Goal: Task Accomplishment & Management: Manage account settings

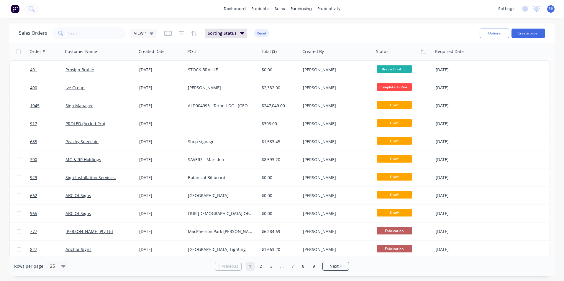
click at [19, 9] on img at bounding box center [15, 8] width 9 height 9
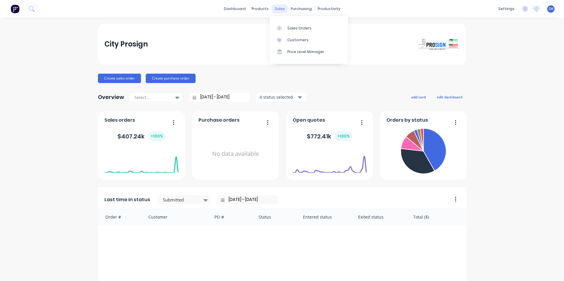
click at [280, 10] on div "sales" at bounding box center [280, 8] width 16 height 9
click at [293, 26] on div "Sales Orders" at bounding box center [299, 28] width 24 height 5
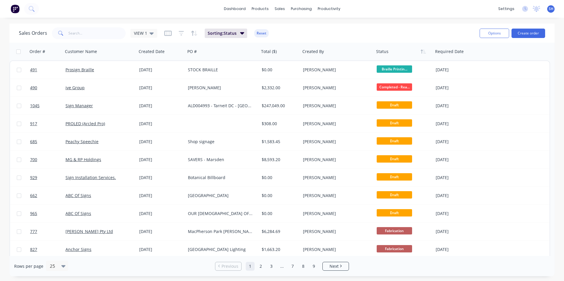
click at [283, 32] on div "Sales Orders VIEW 1 Sorting: Status Reset" at bounding box center [247, 33] width 456 height 14
click at [285, 29] on div "Sales Orders VIEW 1 Sorting: Status Reset" at bounding box center [247, 33] width 456 height 14
click at [384, 29] on div "Sales Orders VIEW 1 Sorting: Status Reset" at bounding box center [247, 33] width 456 height 14
click at [180, 34] on icon "button" at bounding box center [181, 33] width 5 height 6
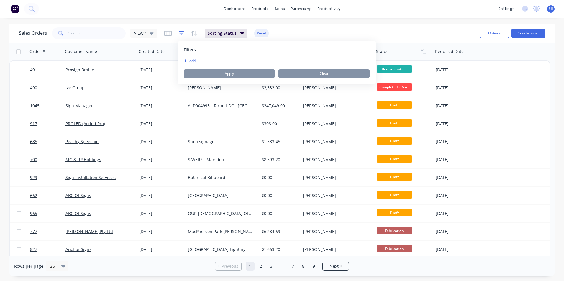
click at [180, 35] on icon "button" at bounding box center [181, 33] width 5 height 6
click at [165, 35] on icon "button" at bounding box center [167, 33] width 7 height 6
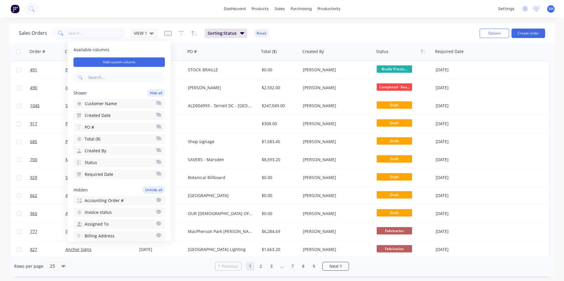
click at [296, 35] on div "Sales Orders VIEW 1 Sorting: Status Reset" at bounding box center [247, 33] width 456 height 14
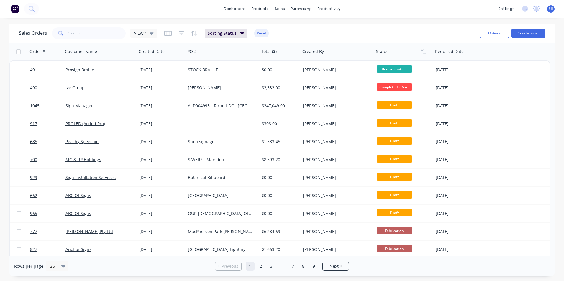
click at [345, 30] on div "Sales Orders VIEW 1 Sorting: Status Reset" at bounding box center [247, 33] width 456 height 14
click at [335, 265] on span "Next" at bounding box center [333, 267] width 9 height 6
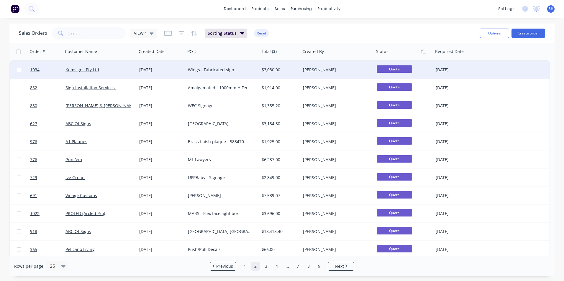
click at [319, 72] on div "[PERSON_NAME]" at bounding box center [335, 70] width 65 height 6
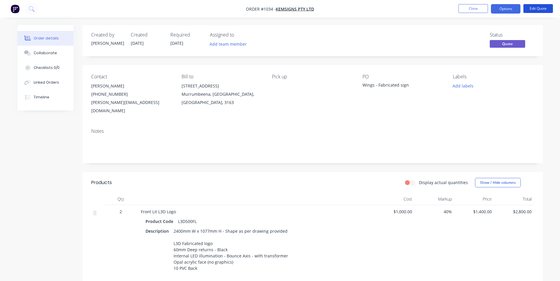
drag, startPoint x: 540, startPoint y: 10, endPoint x: 524, endPoint y: 20, distance: 19.3
click at [555, 45] on div "Order #1034 - Kemsigns Pty Ltd Close Options Edit Quote Order details Collabora…" at bounding box center [280, 200] width 560 height 401
click at [511, 10] on button "Options" at bounding box center [505, 8] width 29 height 9
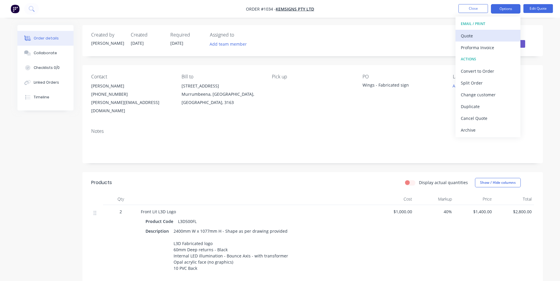
click at [486, 33] on div "Quote" at bounding box center [487, 36] width 54 height 9
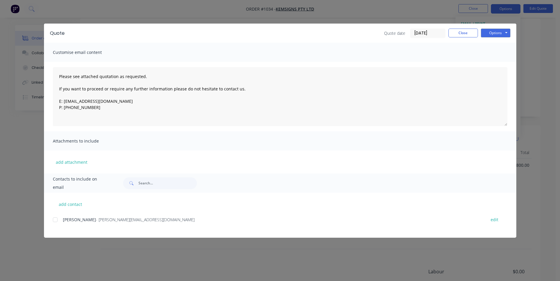
scroll to position [111, 0]
click at [466, 37] on div "Quote date [DATE] Close Options Preview Print Email" at bounding box center [447, 33] width 126 height 9
drag, startPoint x: 457, startPoint y: 32, endPoint x: 462, endPoint y: 26, distance: 7.4
click at [458, 32] on button "Close" at bounding box center [462, 33] width 29 height 9
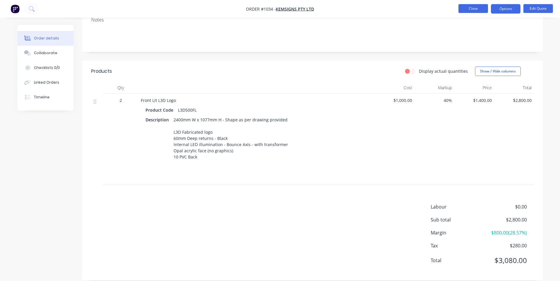
click at [474, 6] on button "Close" at bounding box center [472, 8] width 29 height 9
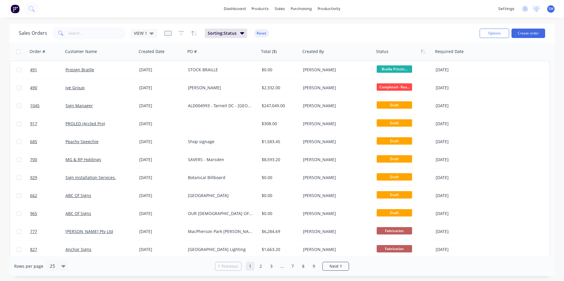
drag, startPoint x: 89, startPoint y: 7, endPoint x: 81, endPoint y: 7, distance: 8.3
click at [89, 6] on div "dashboard products sales purchasing productivity dashboard products Product Cat…" at bounding box center [282, 9] width 564 height 18
